Goal: Browse casually: Explore the website without a specific task or goal

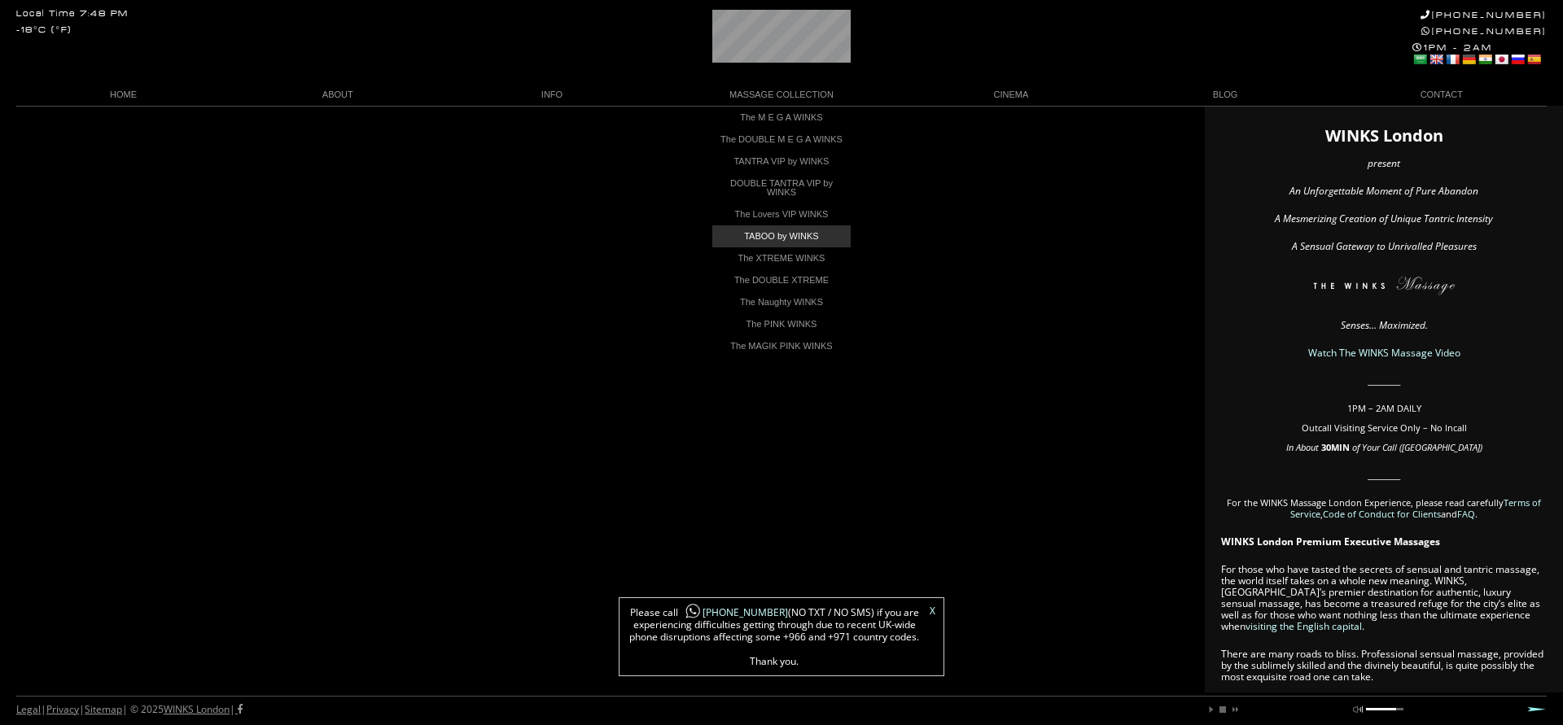
click at [786, 247] on link "TABOO by WINKS" at bounding box center [781, 236] width 138 height 22
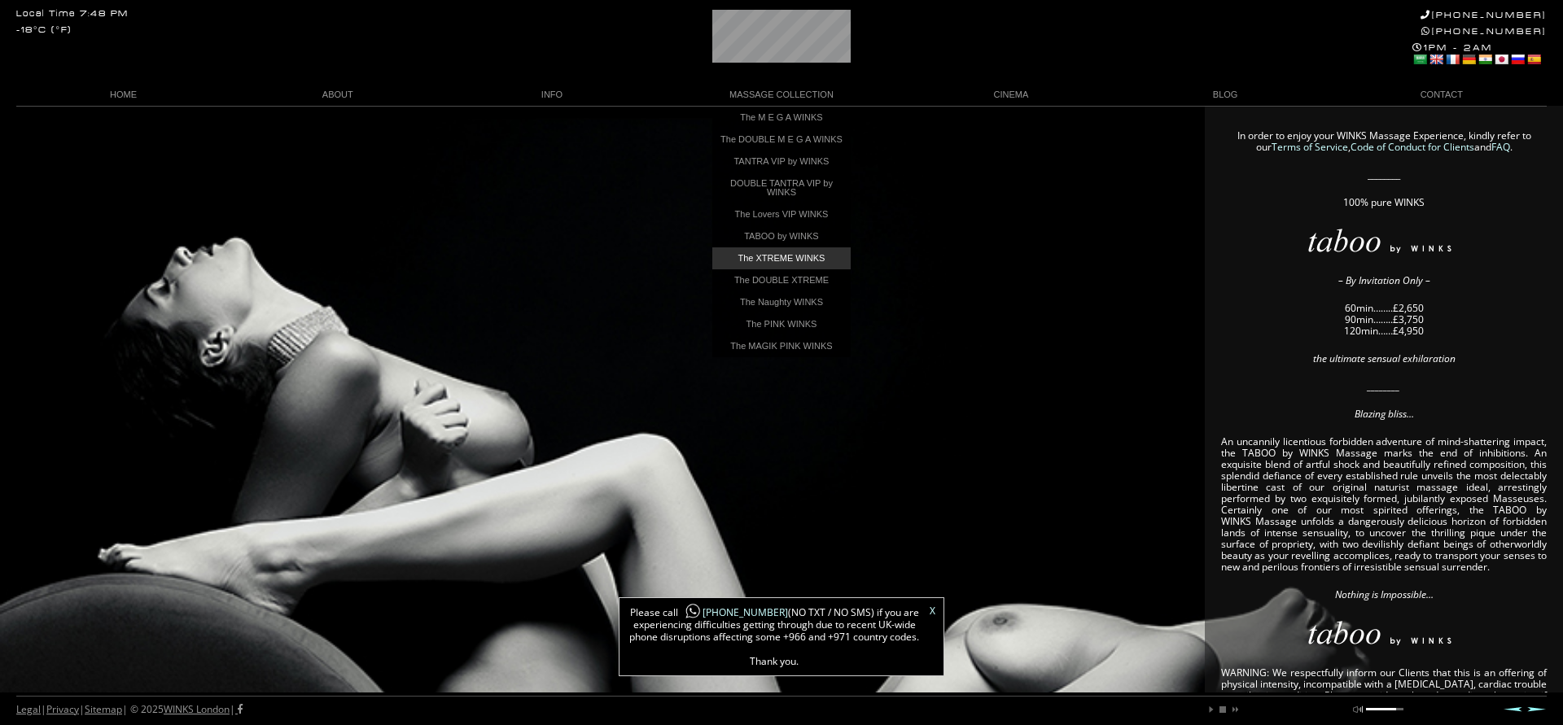
click at [786, 269] on link "The XTREME WINKS" at bounding box center [781, 258] width 138 height 22
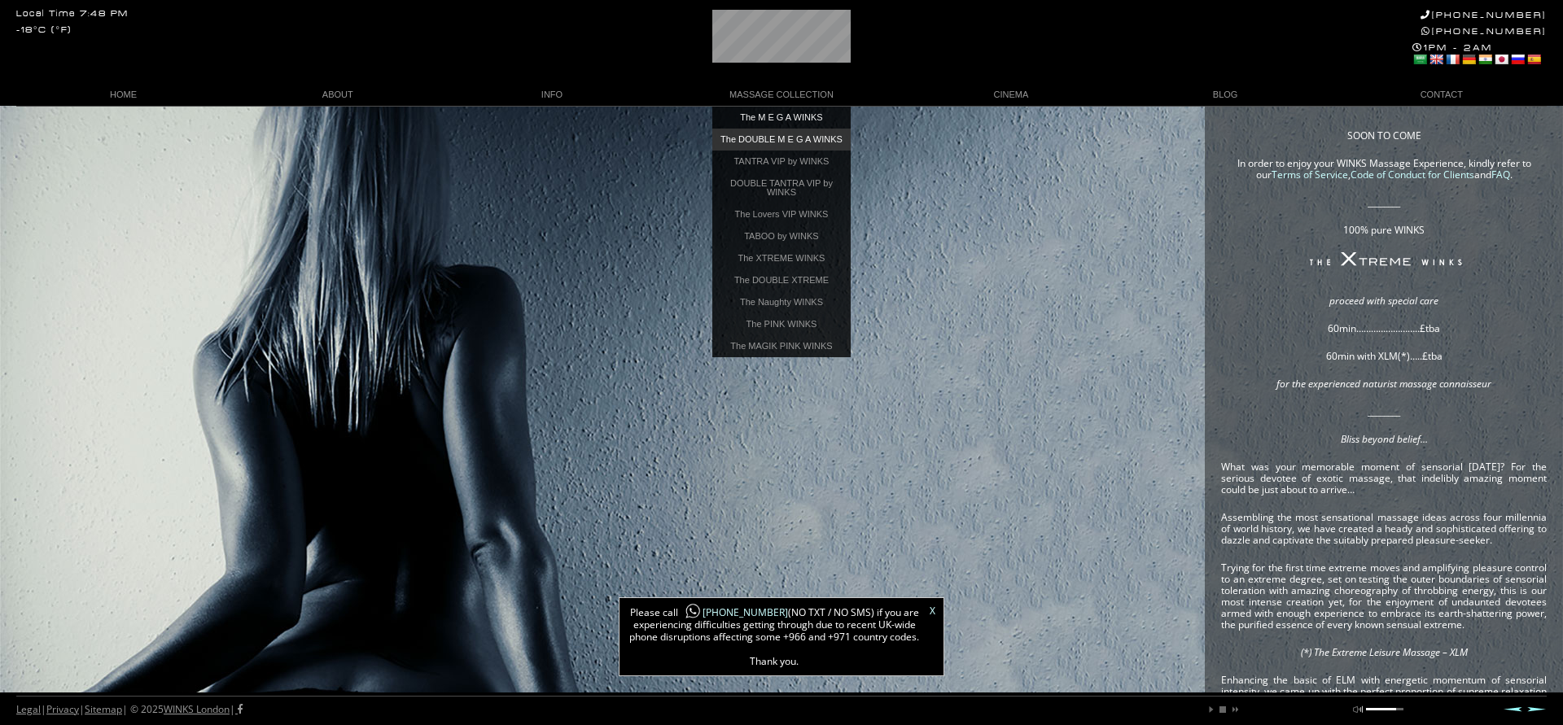
click at [786, 136] on link "The DOUBLE M E G A WINKS" at bounding box center [781, 140] width 138 height 22
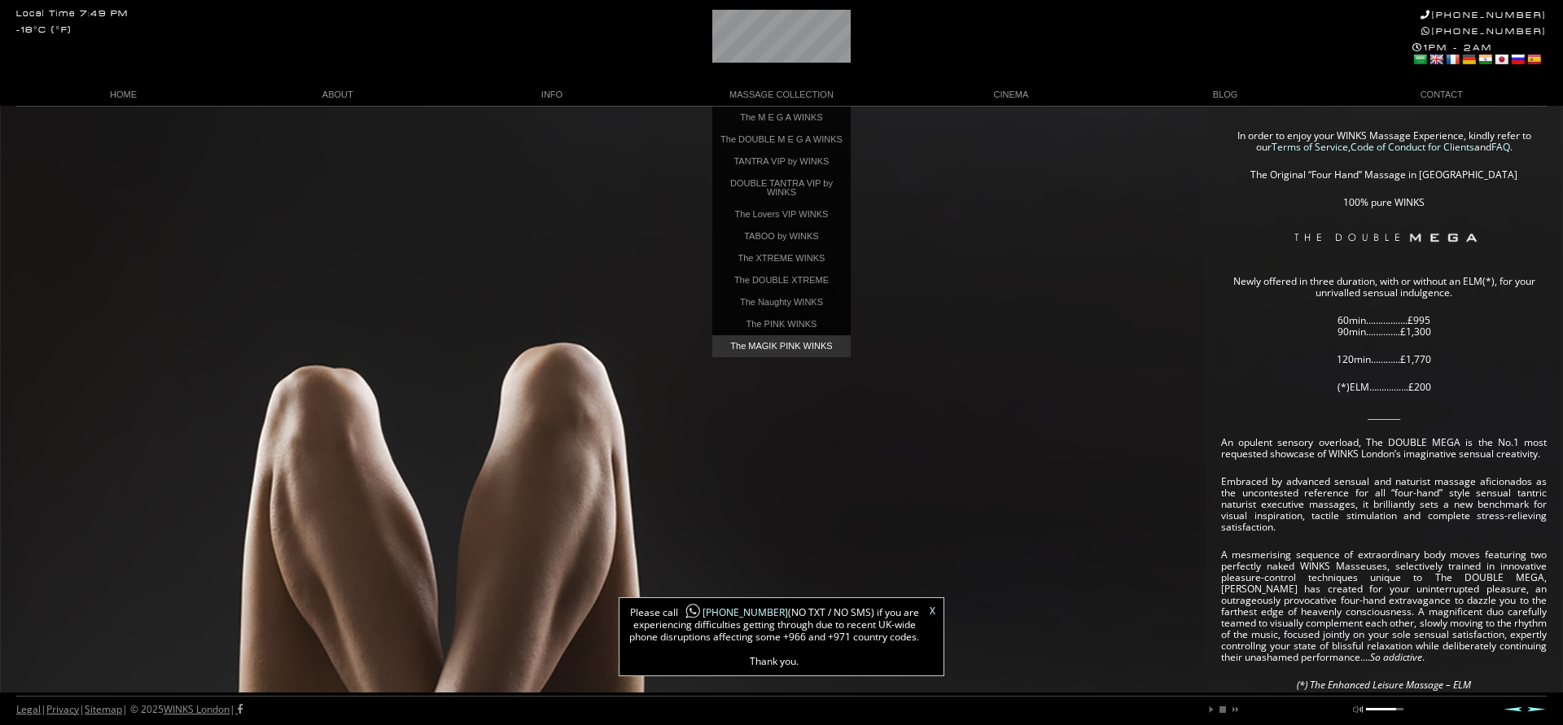
click at [791, 357] on link "The MAGIK PINK WINKS" at bounding box center [781, 346] width 138 height 22
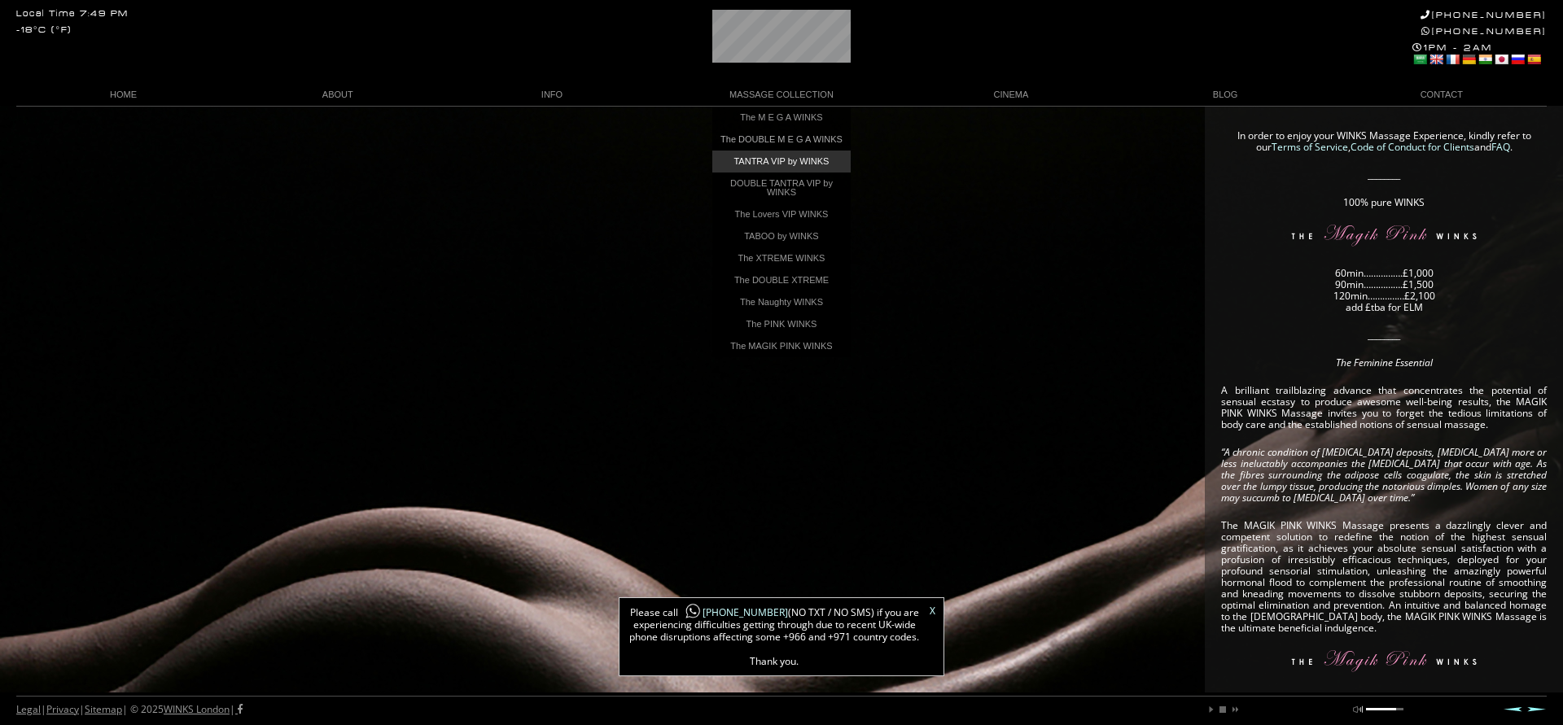
click at [789, 164] on link "TANTRA VIP by WINKS" at bounding box center [781, 162] width 138 height 22
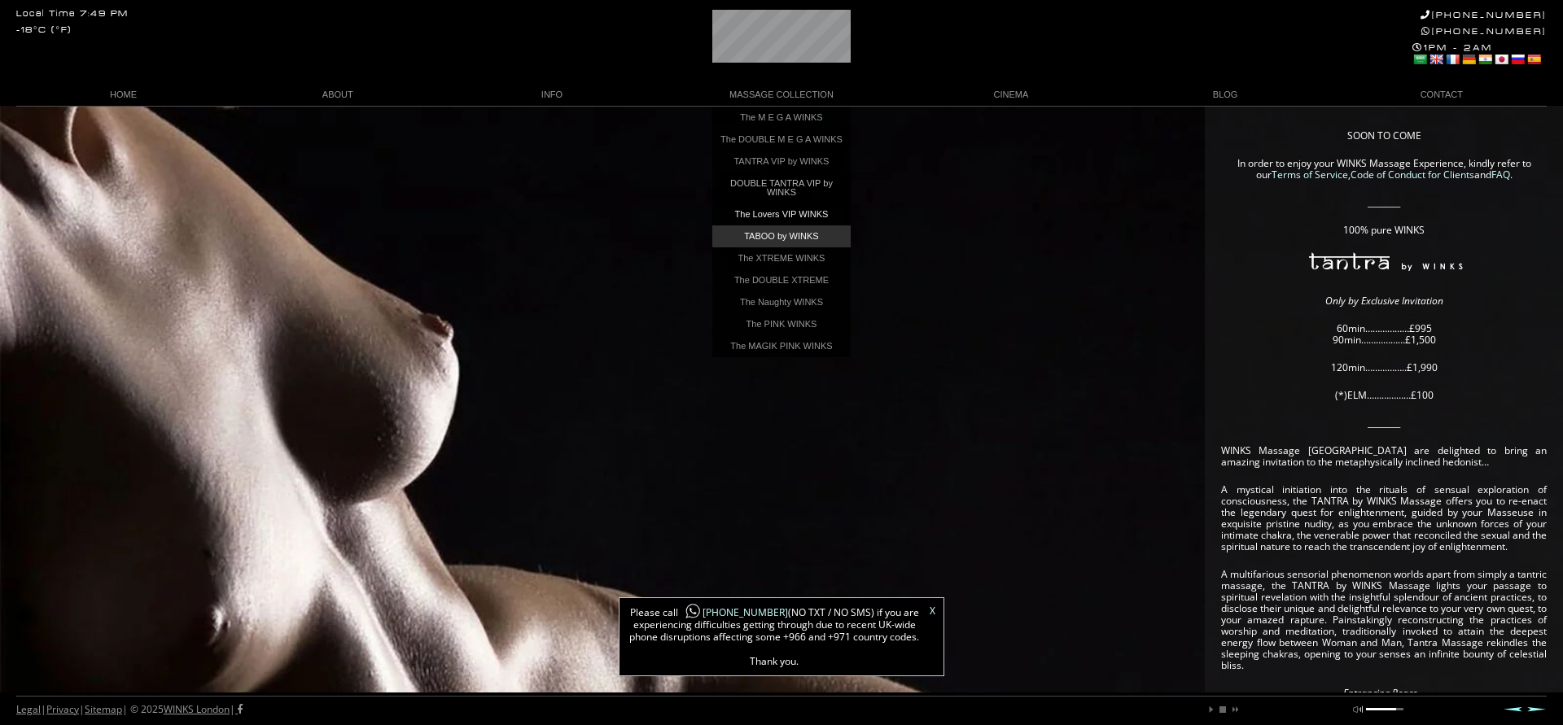
click at [806, 247] on link "TABOO by WINKS" at bounding box center [781, 236] width 138 height 22
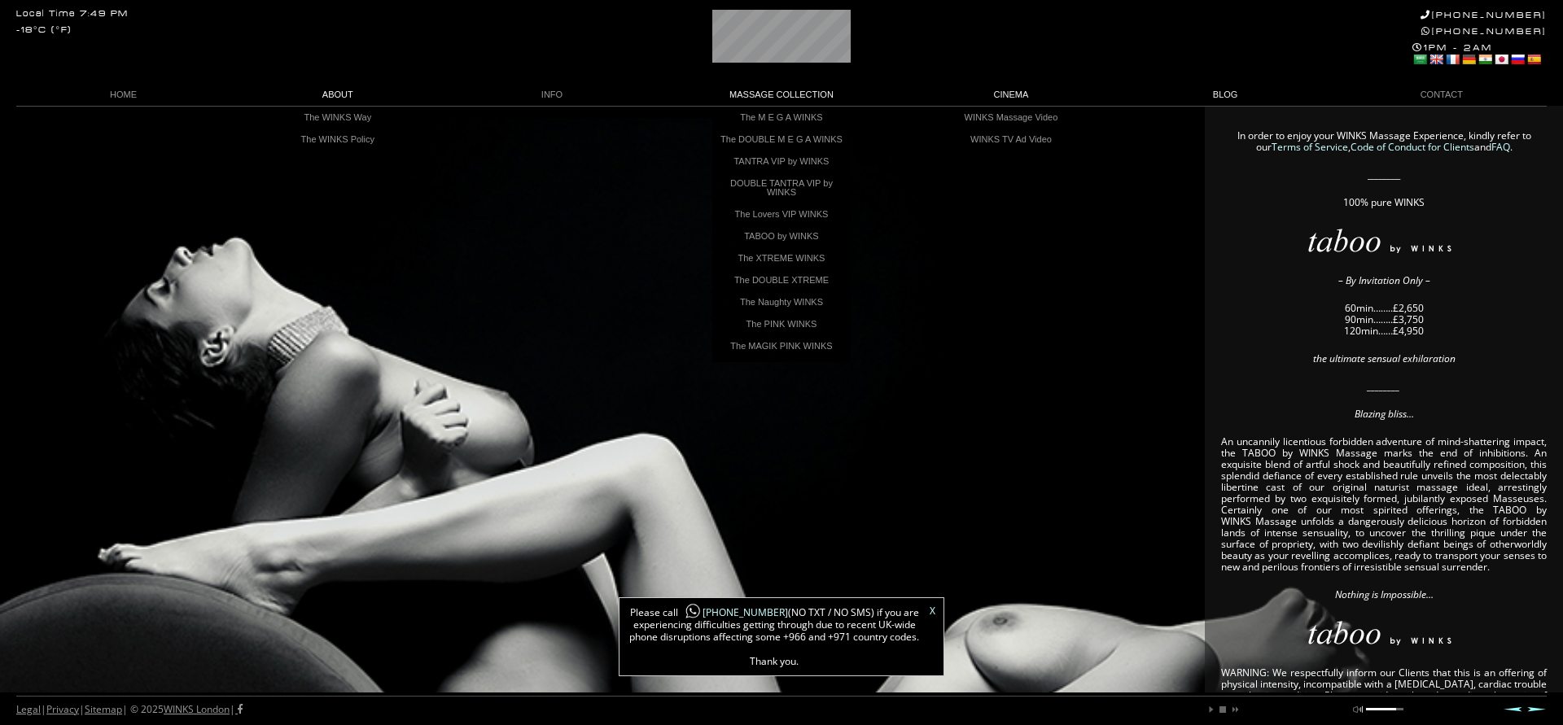
click at [343, 94] on link "ABOUT" at bounding box center [337, 95] width 214 height 22
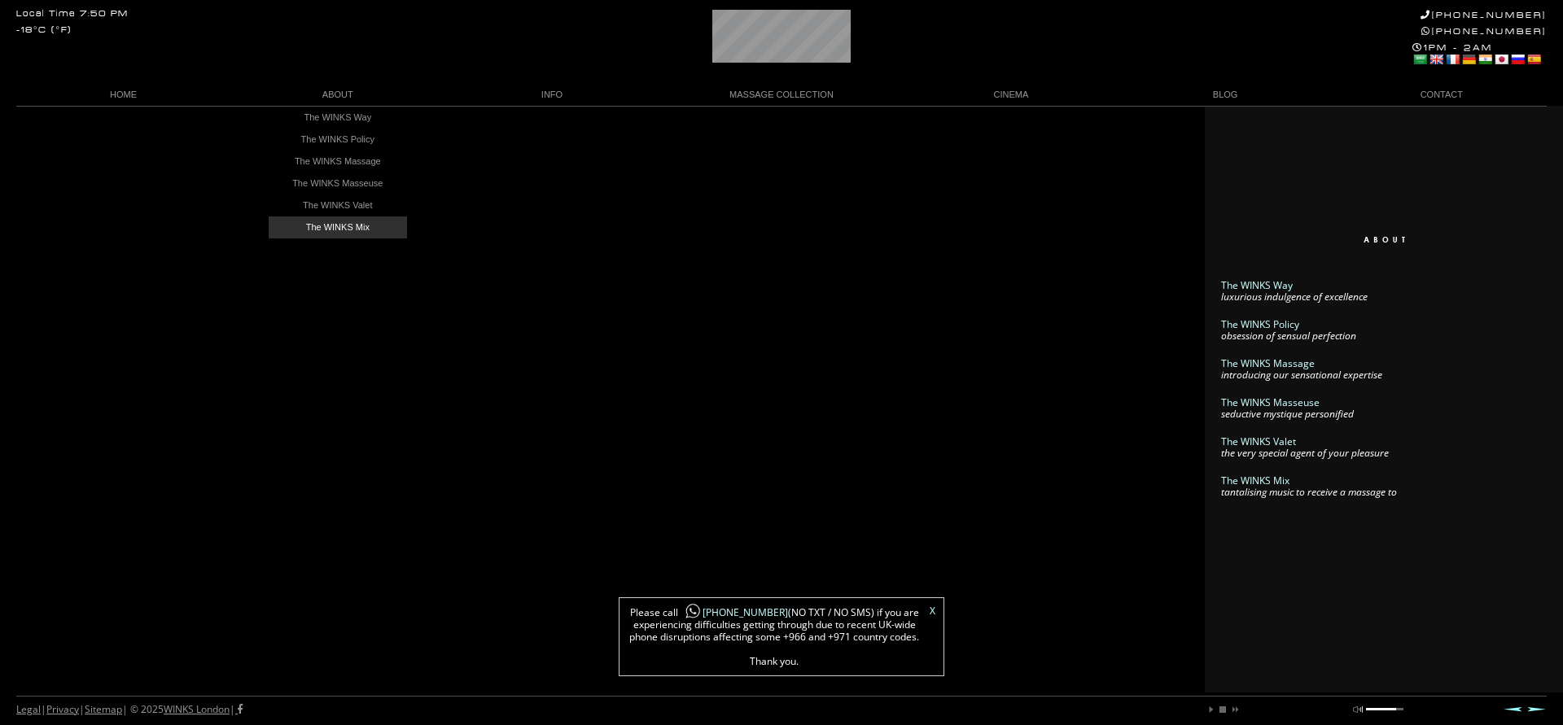
click at [339, 224] on link "The WINKS Mix" at bounding box center [338, 228] width 138 height 22
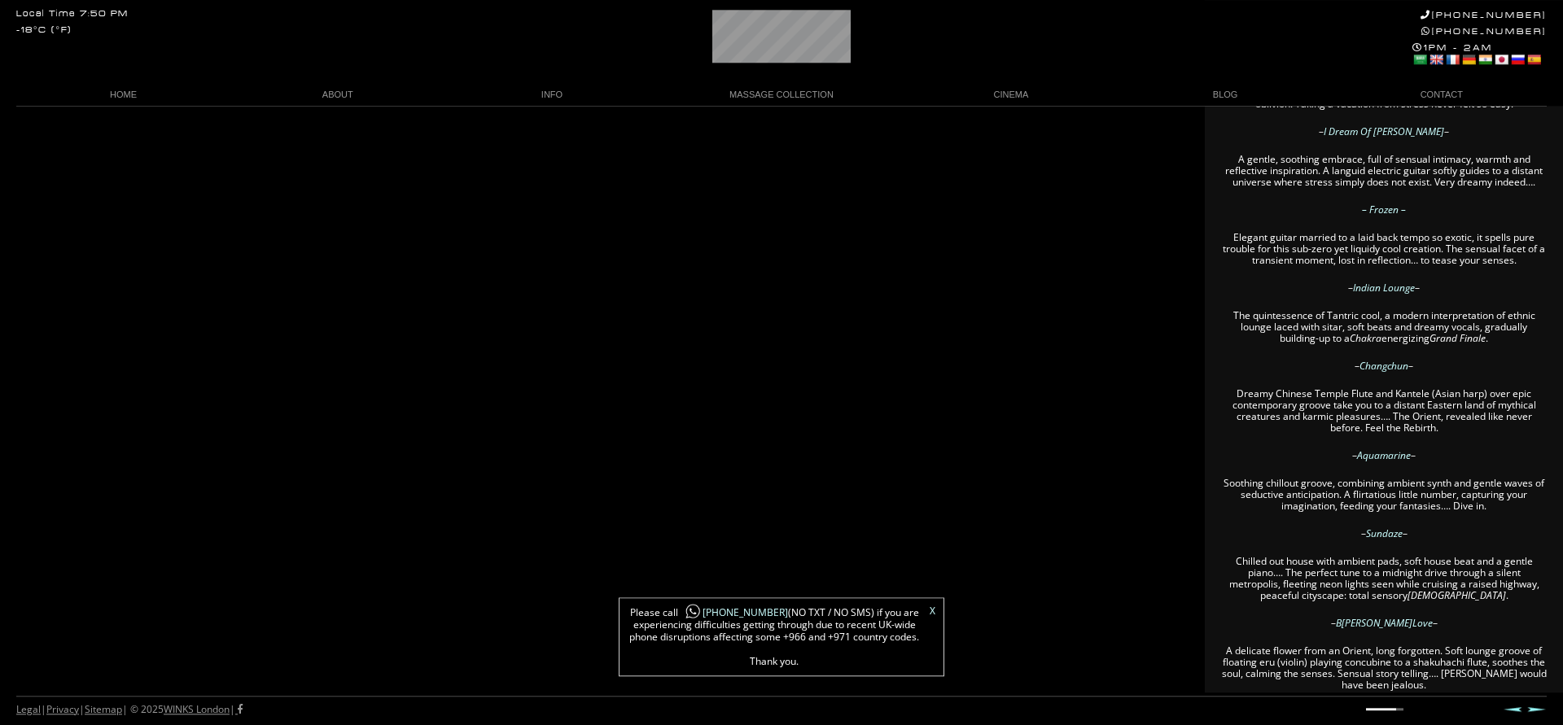
scroll to position [498, 0]
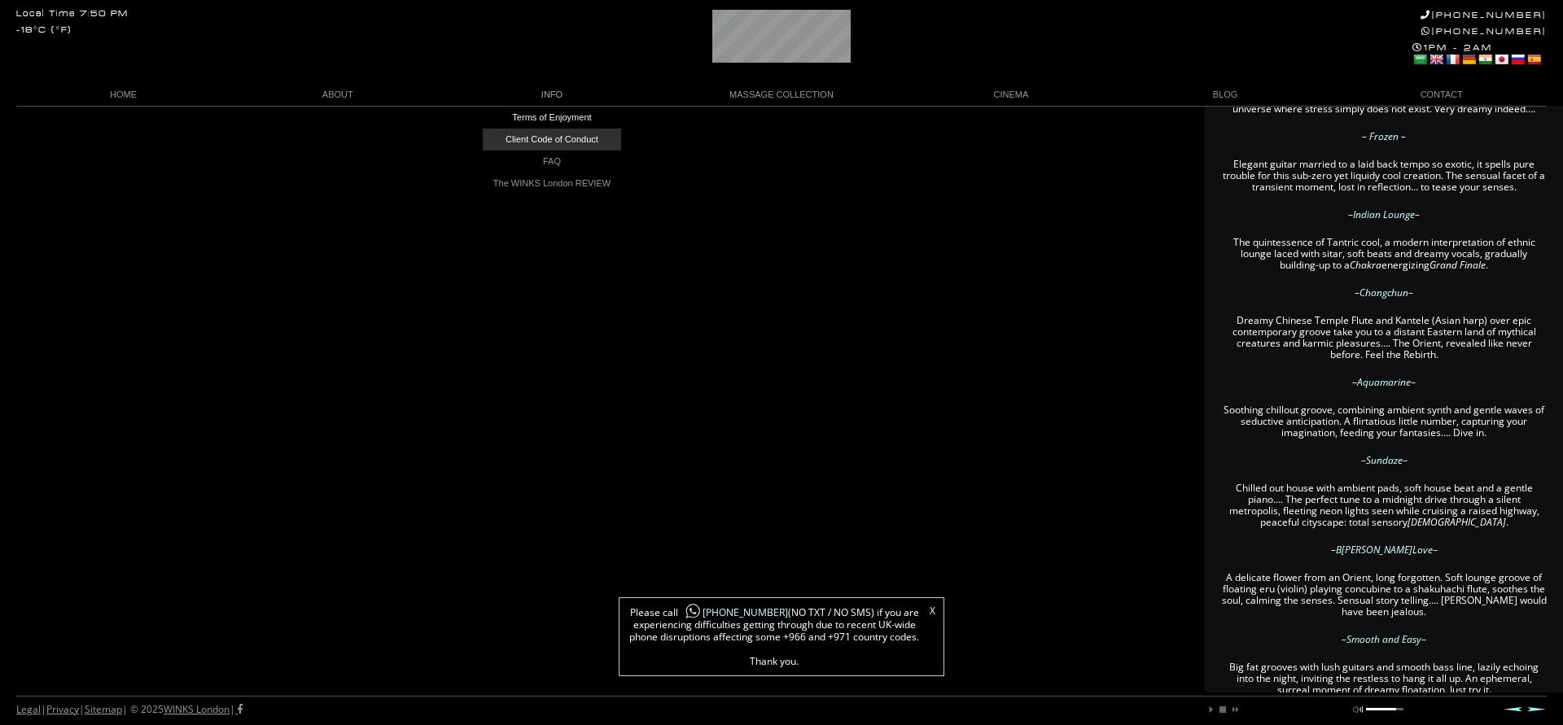
click at [549, 136] on link "Client Code of Conduct" at bounding box center [552, 140] width 138 height 22
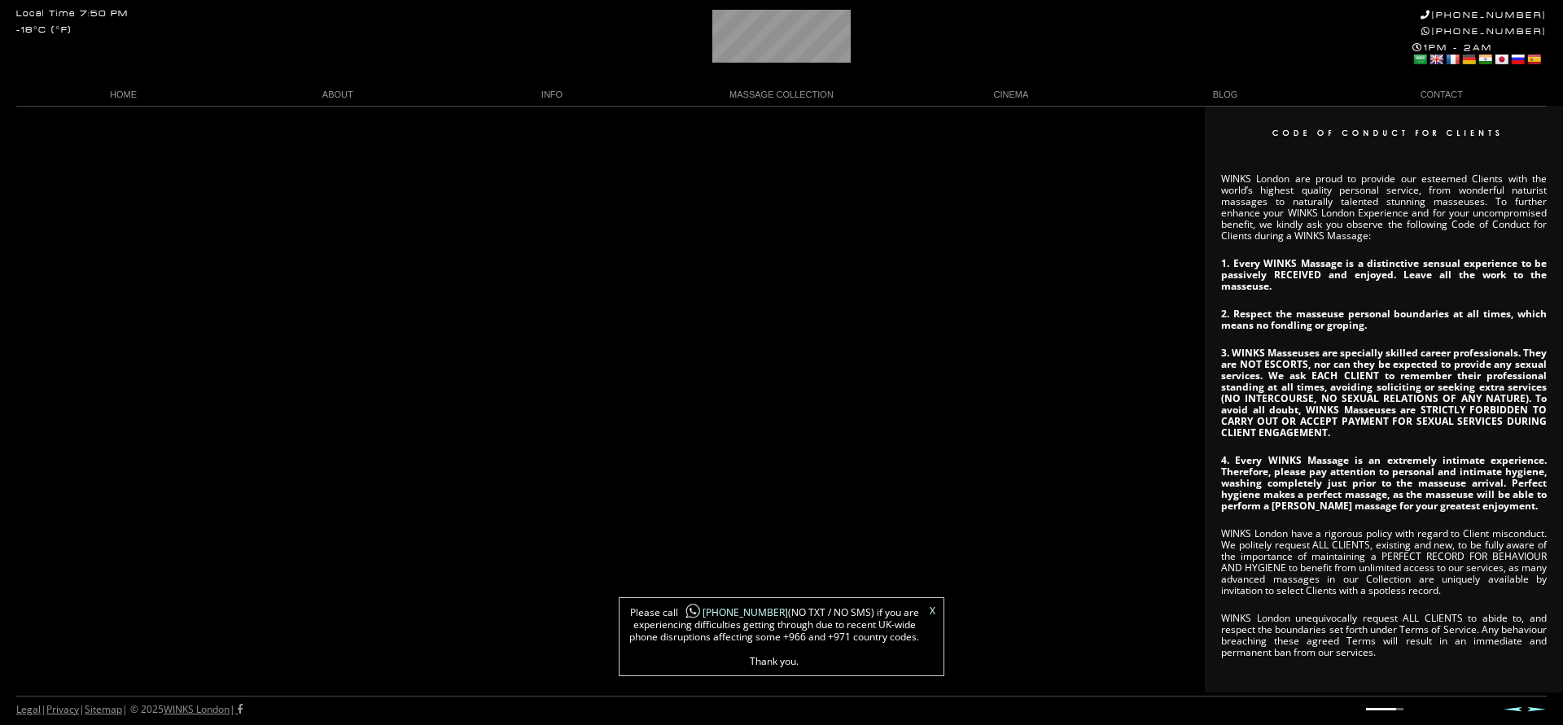
scroll to position [37, 0]
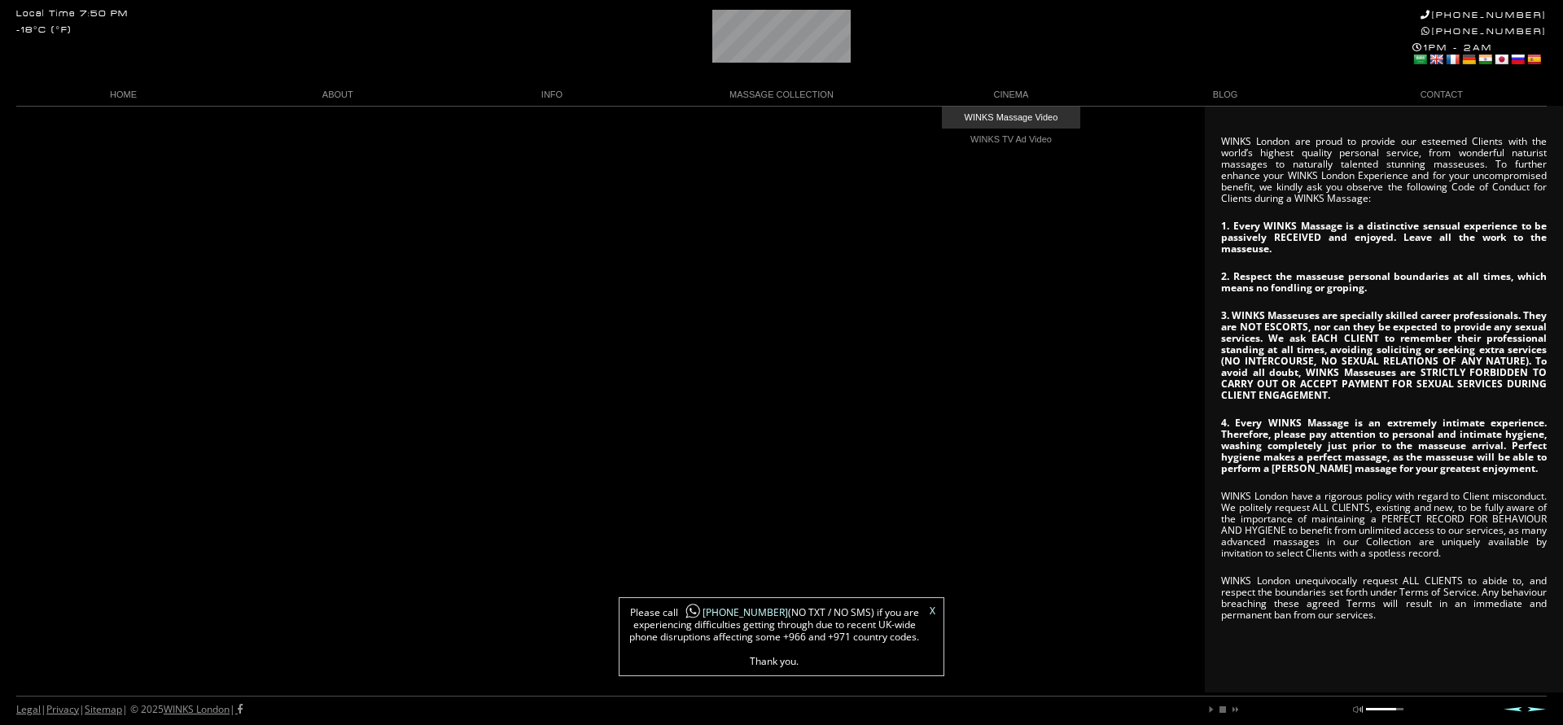
click at [1019, 110] on link "WINKS Massage Video" at bounding box center [1011, 118] width 138 height 22
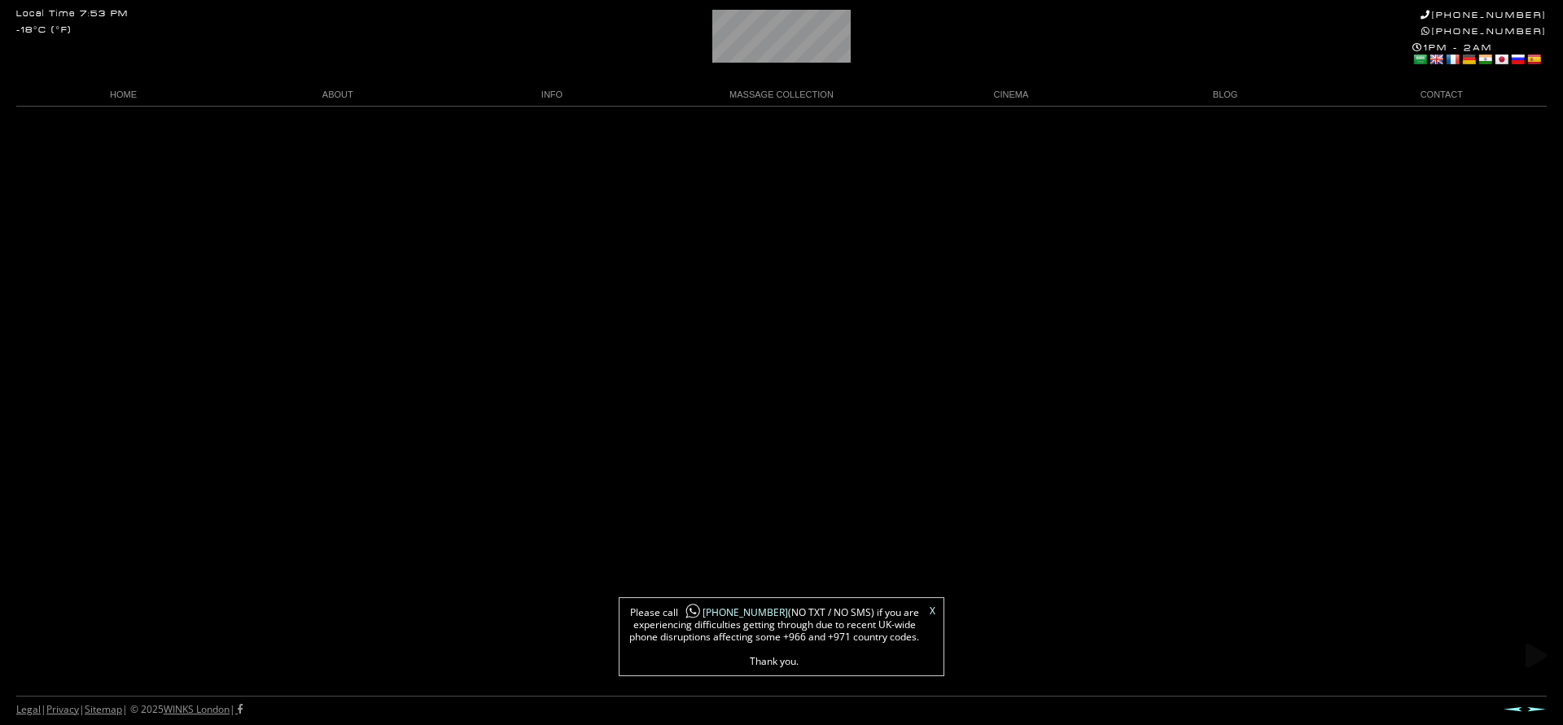
click at [1528, 712] on div "Legal | Privacy | Sitemap | © 2025 WINKS London | Prev Next" at bounding box center [781, 710] width 1530 height 29
click at [1529, 707] on link "Next" at bounding box center [1537, 710] width 20 height 6
click at [365, 198] on link "The WINKS Valet" at bounding box center [338, 206] width 138 height 22
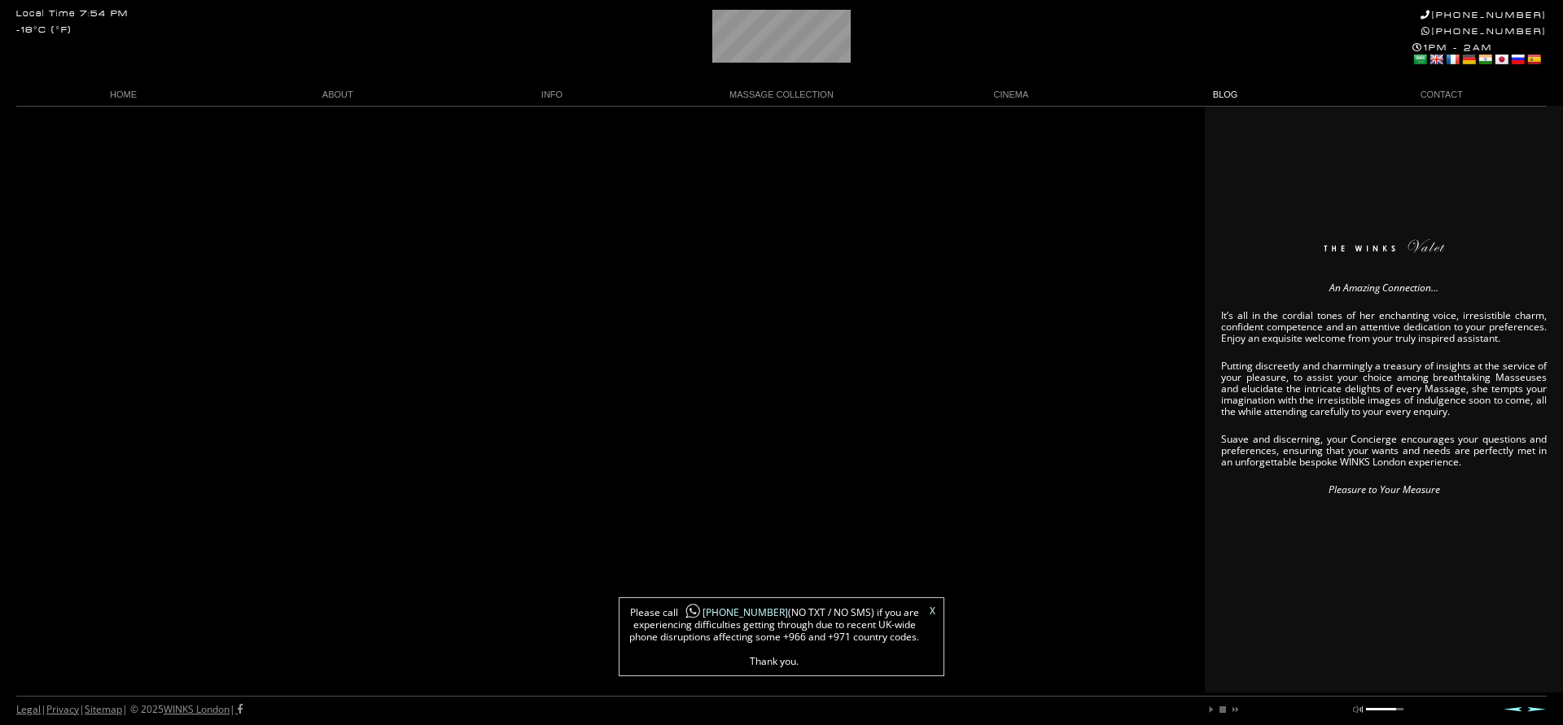
click at [1223, 96] on link "BLOG" at bounding box center [1225, 95] width 214 height 22
